Goal: Task Accomplishment & Management: Complete application form

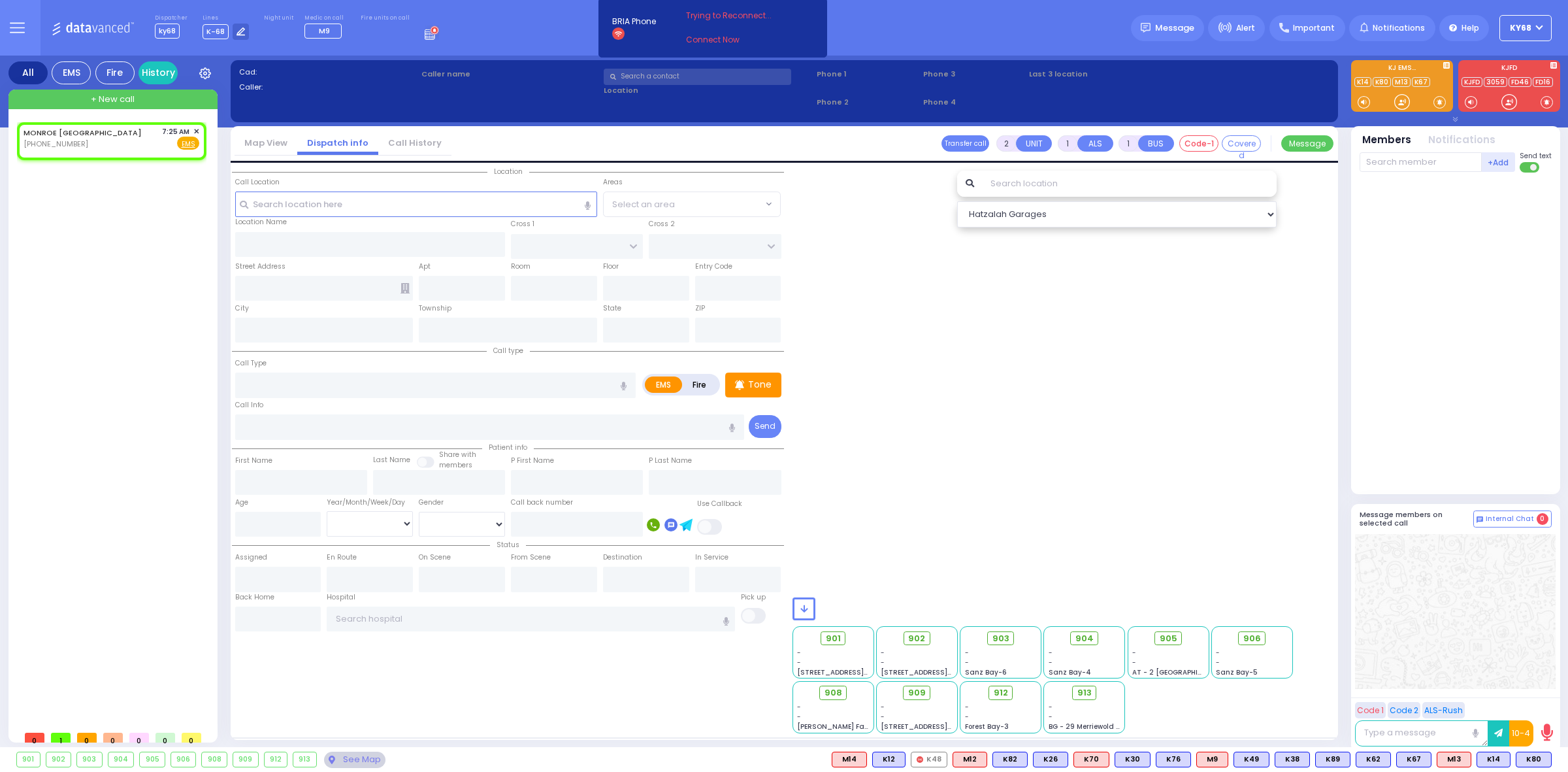
select select
radio input "true"
select select
type input "07:25"
select select "Hatzalah Garages"
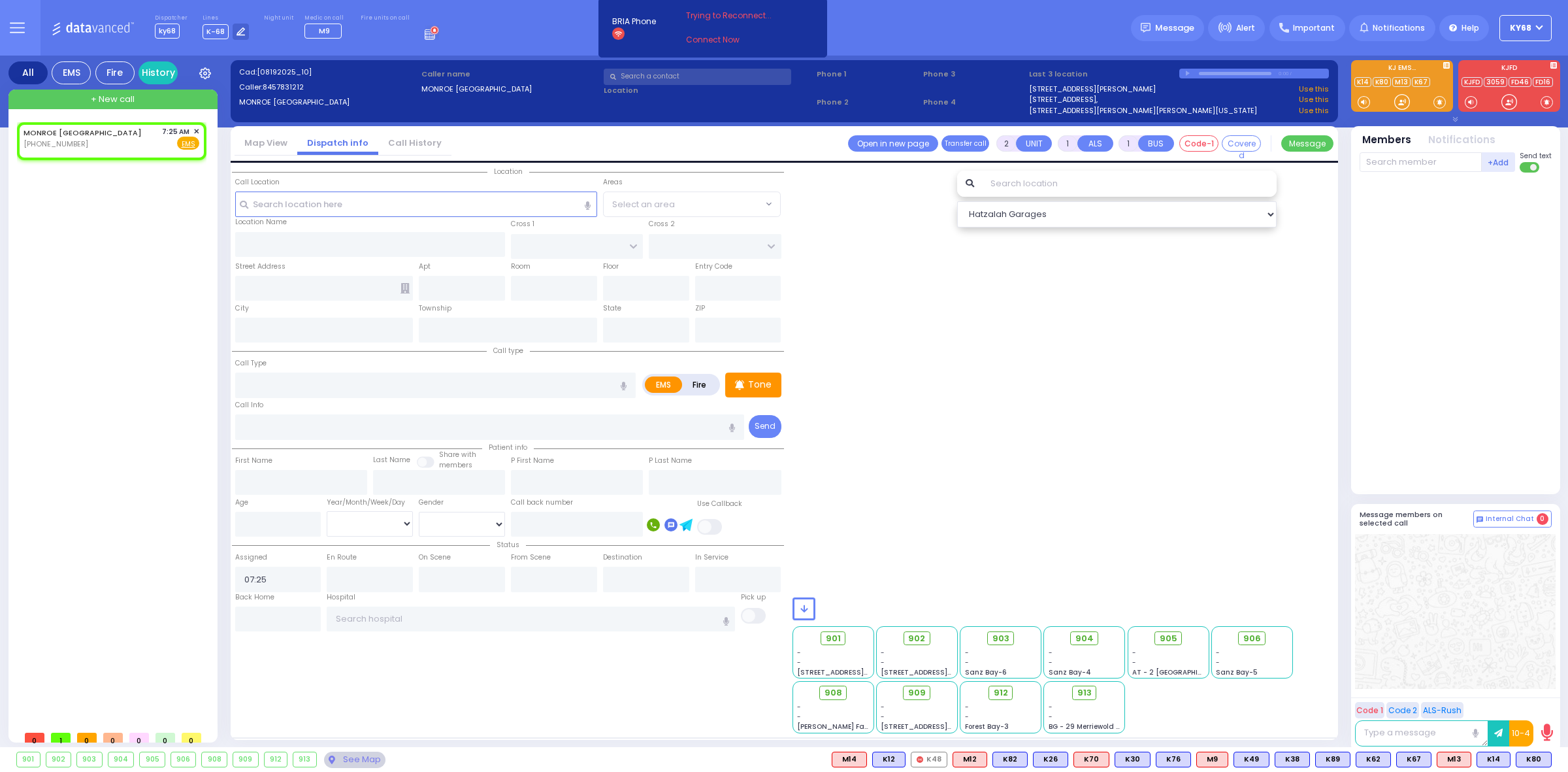
select select
radio input "true"
select select
select select "Hatzalah Garages"
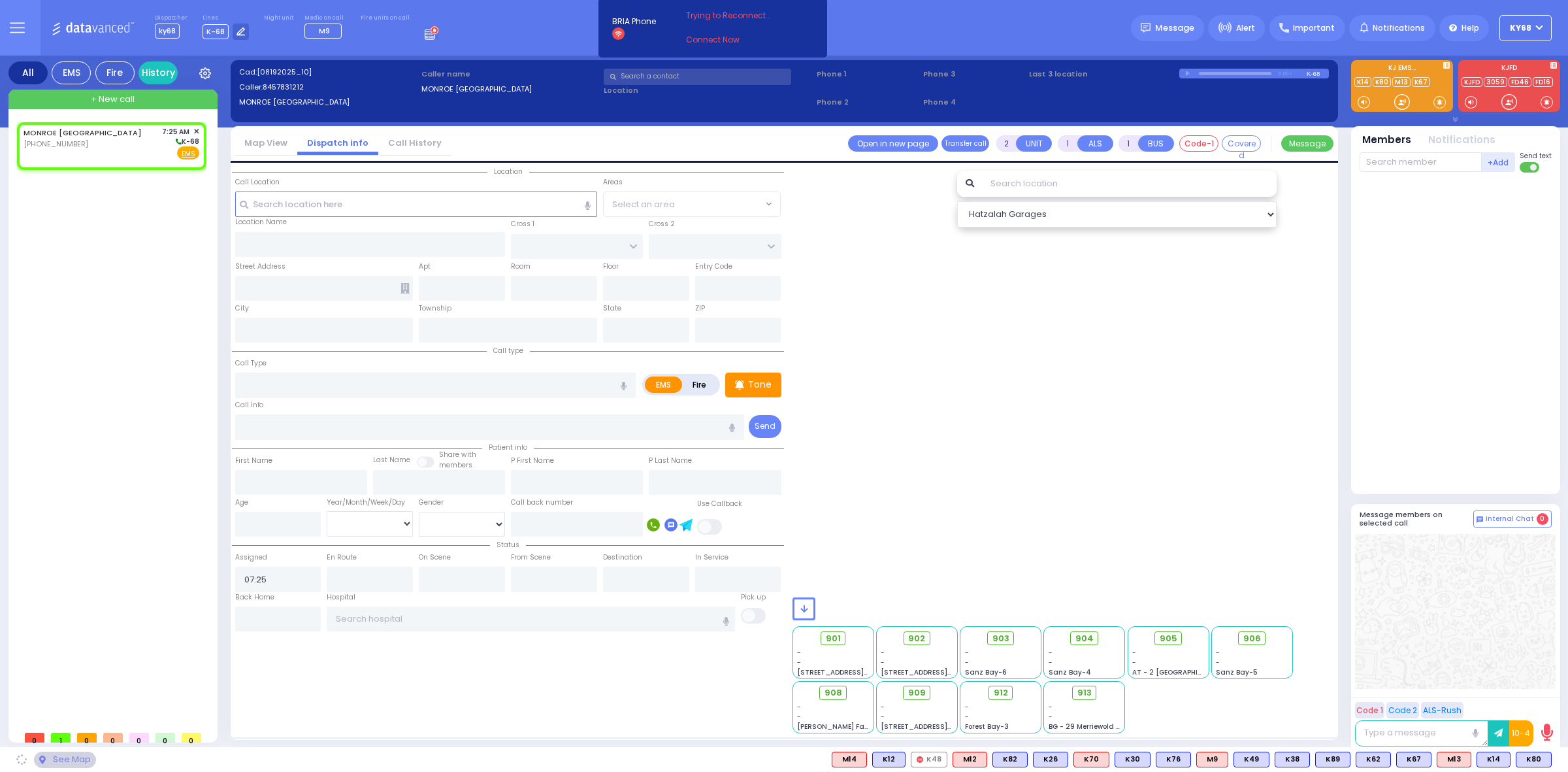
select select
radio input "true"
select select
select select "Hatzalah Garages"
